Goal: Find specific page/section: Find specific page/section

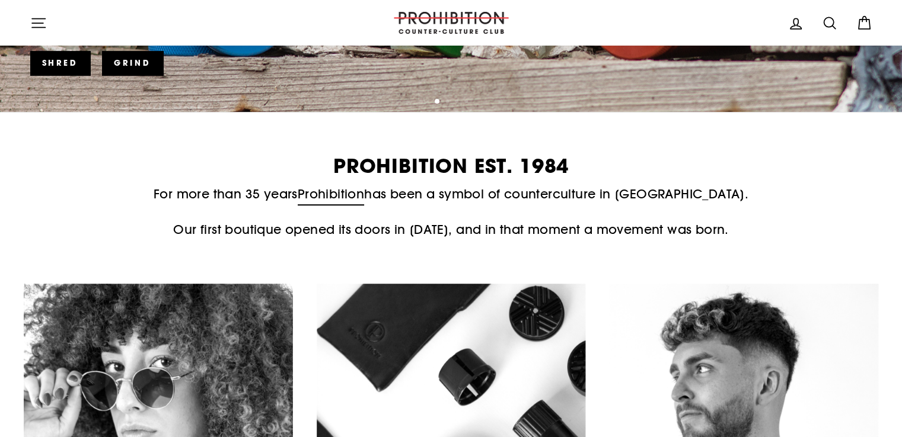
scroll to position [711, 0]
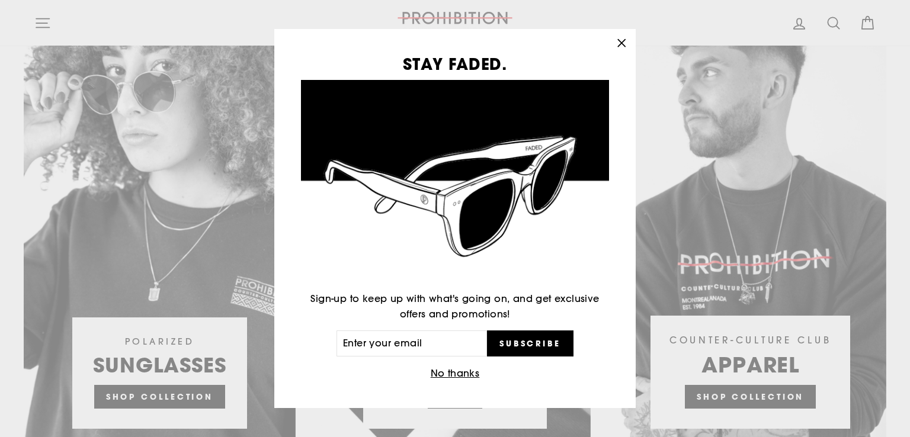
click at [628, 43] on icon "button" at bounding box center [622, 43] width 17 height 17
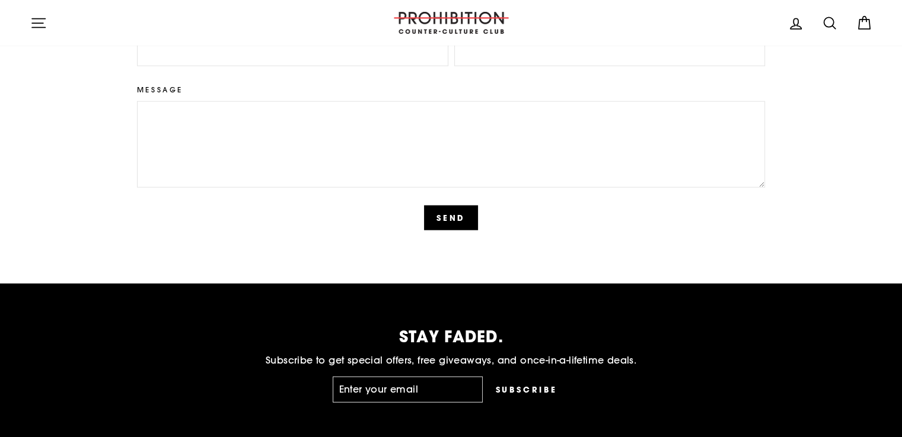
scroll to position [3082, 0]
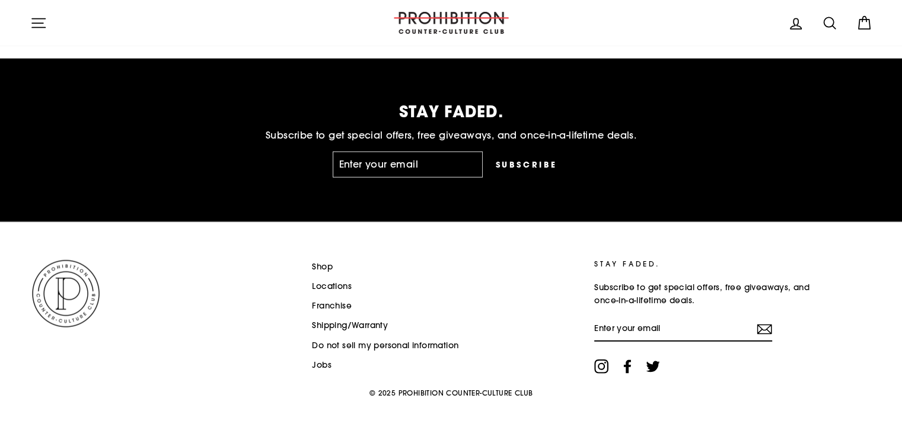
click at [388, 344] on link "Do not sell my personal information" at bounding box center [385, 346] width 146 height 18
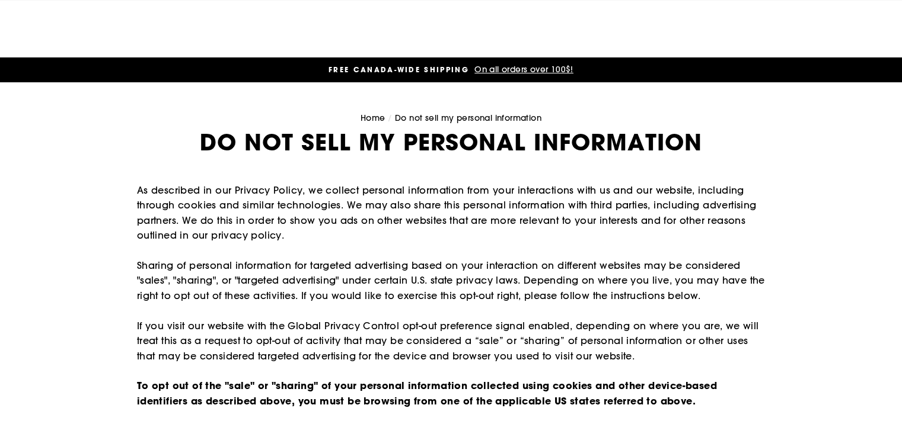
scroll to position [276, 0]
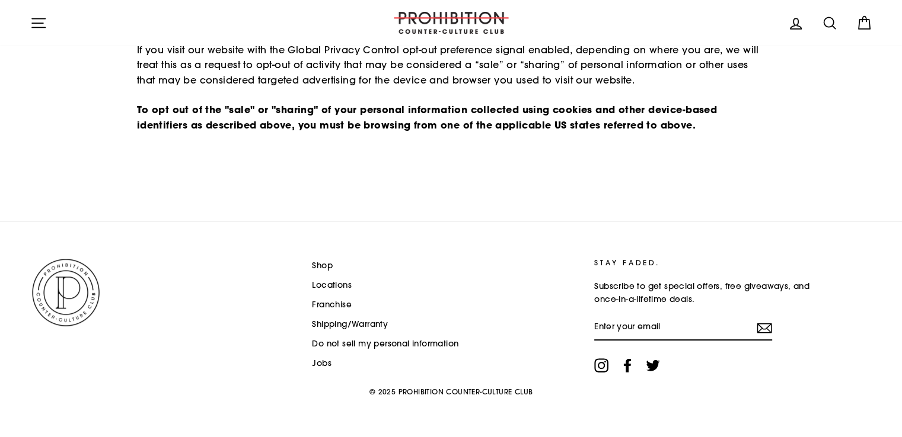
click at [327, 360] on link "Jobs" at bounding box center [322, 364] width 20 height 18
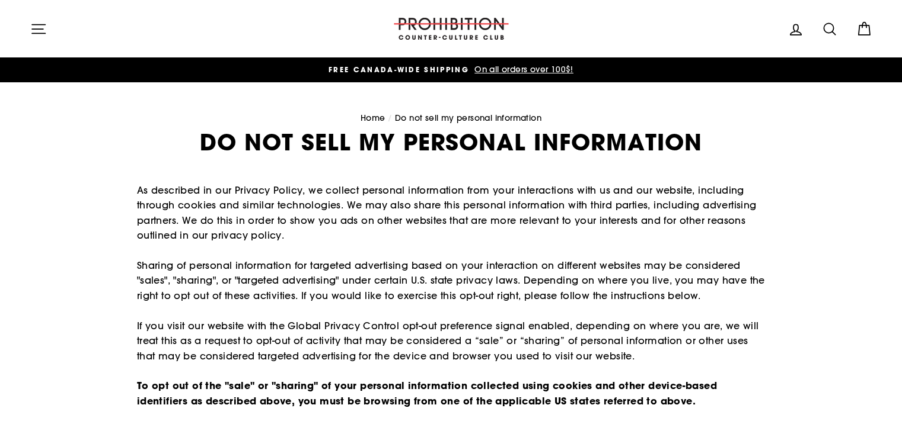
scroll to position [276, 0]
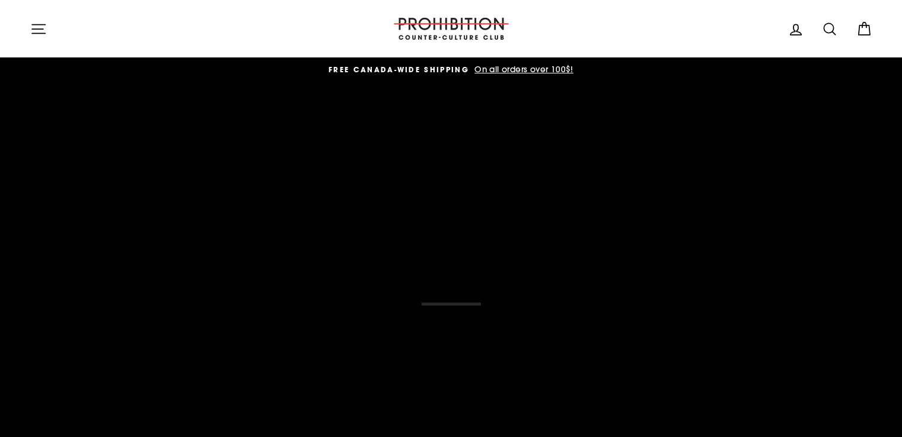
scroll to position [3082, 0]
